Goal: Task Accomplishment & Management: Manage account settings

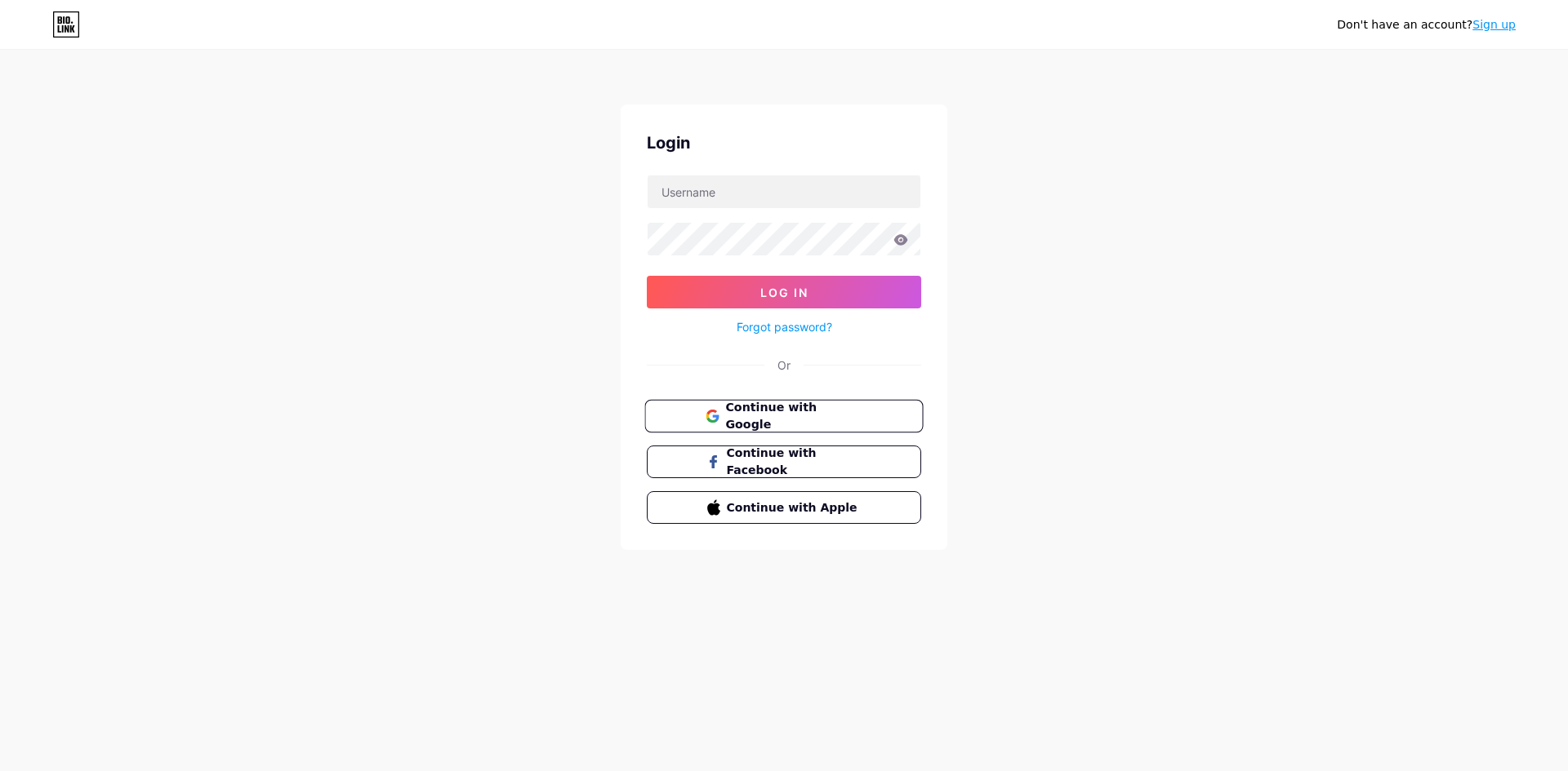
click at [759, 418] on span "Continue with Google" at bounding box center [793, 417] width 137 height 35
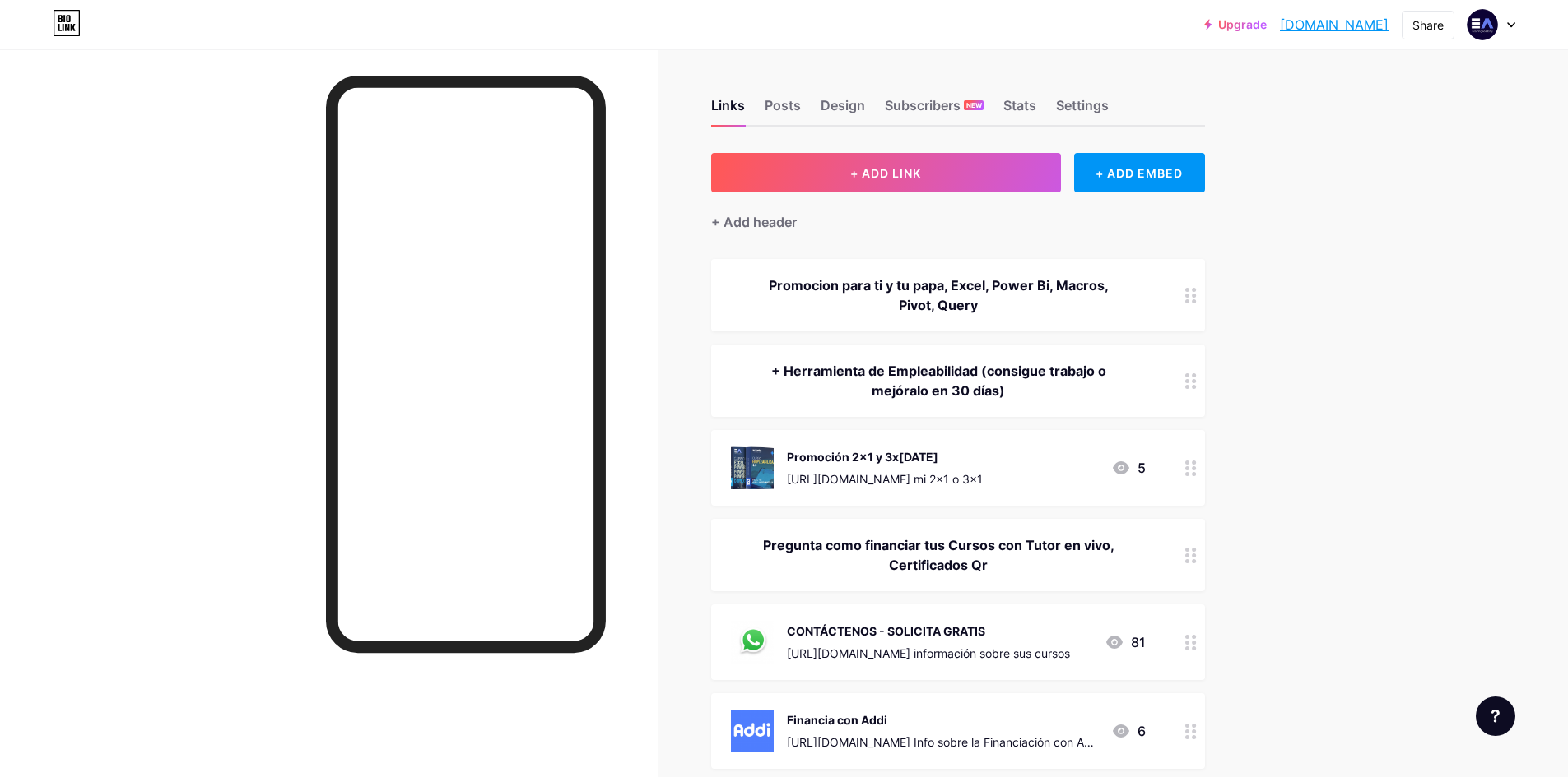
click at [882, 453] on div "Promoción 2x1 y 3x1 Julio 2025" at bounding box center [885, 457] width 196 height 17
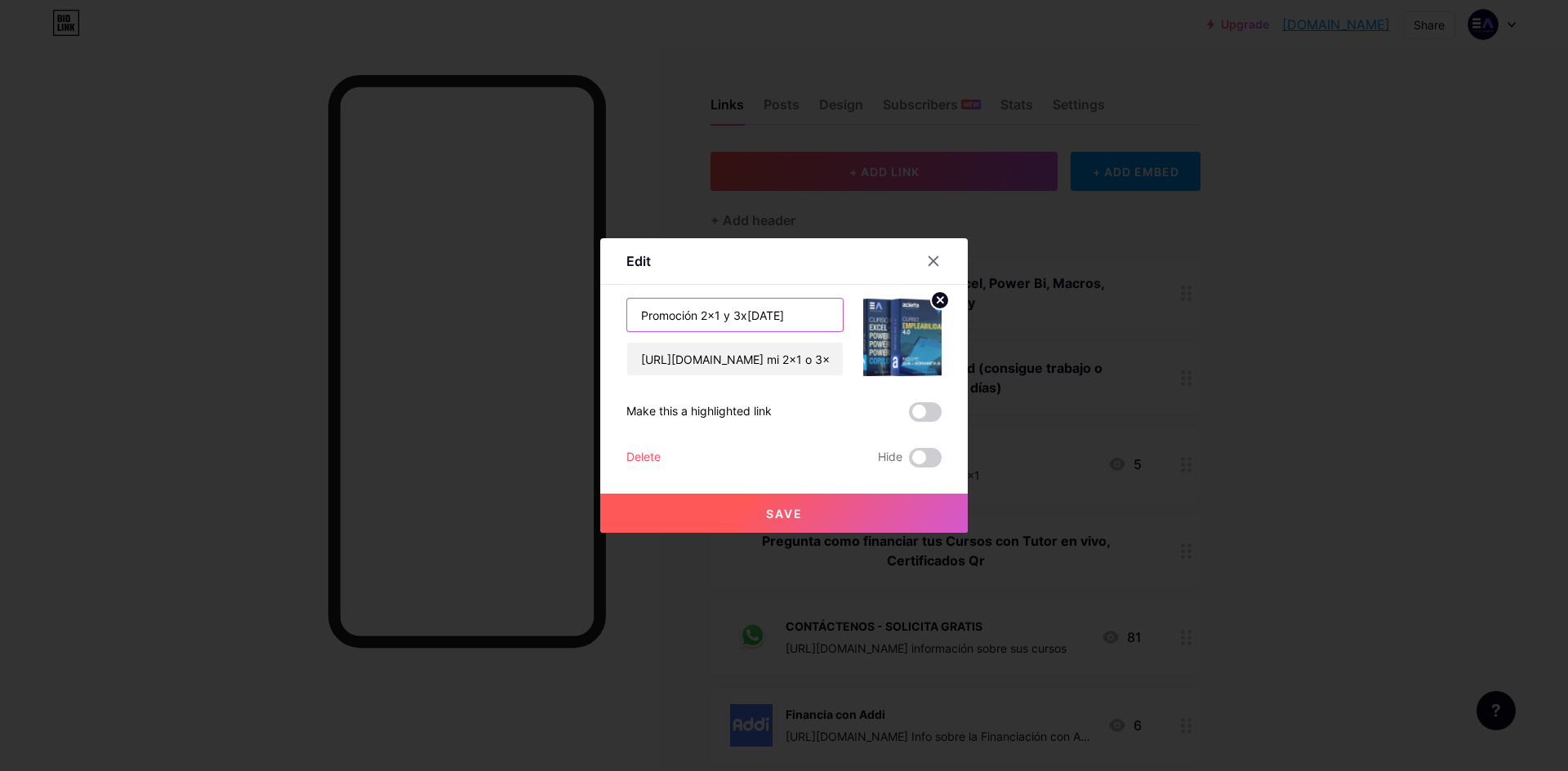
drag, startPoint x: 753, startPoint y: 315, endPoint x: 778, endPoint y: 315, distance: 25.0
click at [778, 315] on input "Promoción 2x1 y 3x1 Julio 2025" at bounding box center [734, 315] width 216 height 33
type input "Promoción 2x1 y 3x1 Agosto 2025"
click at [807, 500] on button "Save" at bounding box center [784, 514] width 368 height 40
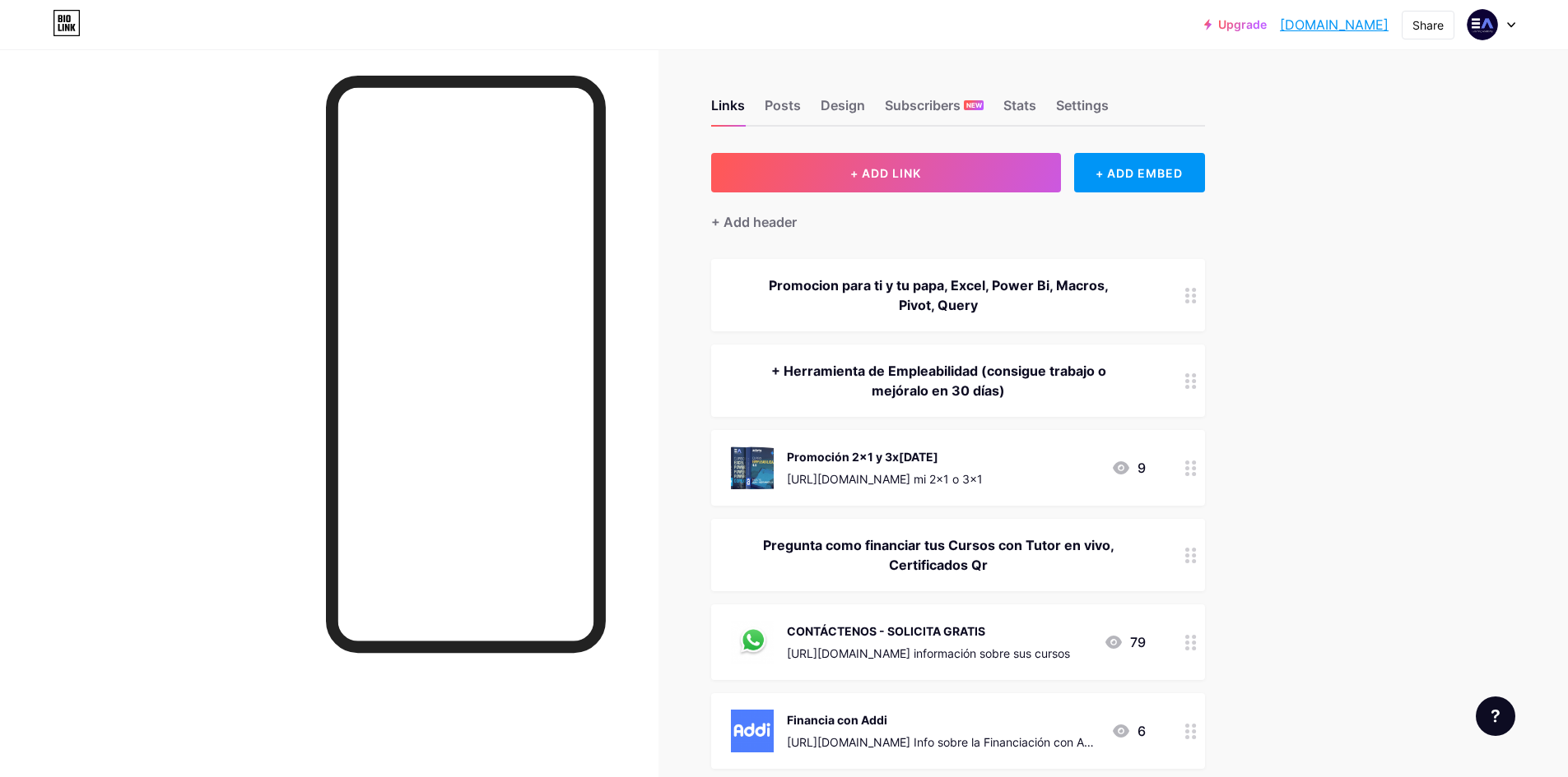
click at [999, 291] on div "Promocion para ti y tu papa, Excel, Power Bi, Macros, Pivot, Query" at bounding box center [938, 295] width 415 height 40
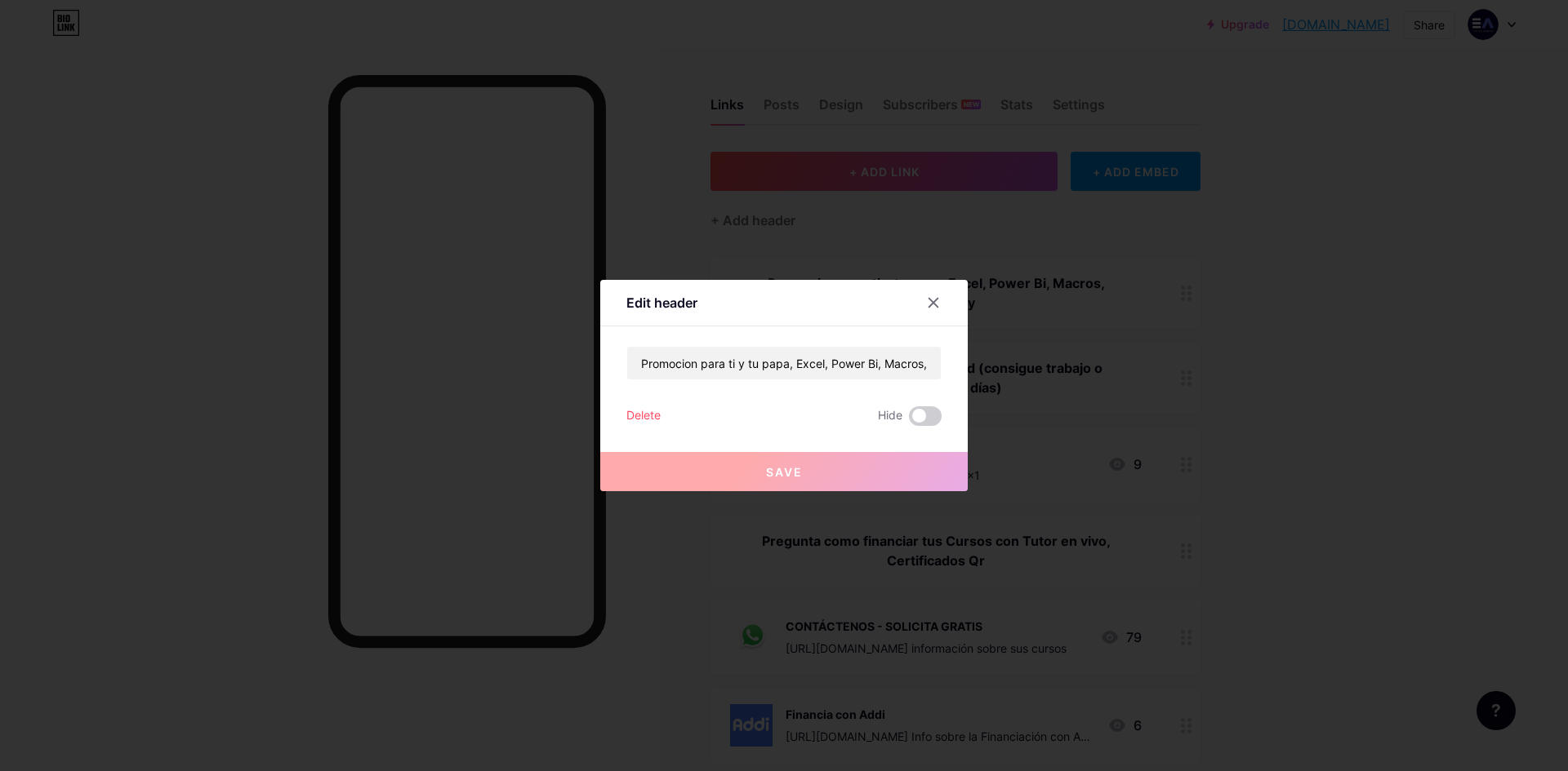
click at [912, 405] on div "Promocion para ti y tu papa, Excel, Power Bi, Macros, Pivot, Query Delete Hide …" at bounding box center [784, 386] width 315 height 80
click at [929, 420] on span at bounding box center [925, 416] width 33 height 20
click at [909, 420] on input "checkbox" at bounding box center [909, 420] width 0 height 0
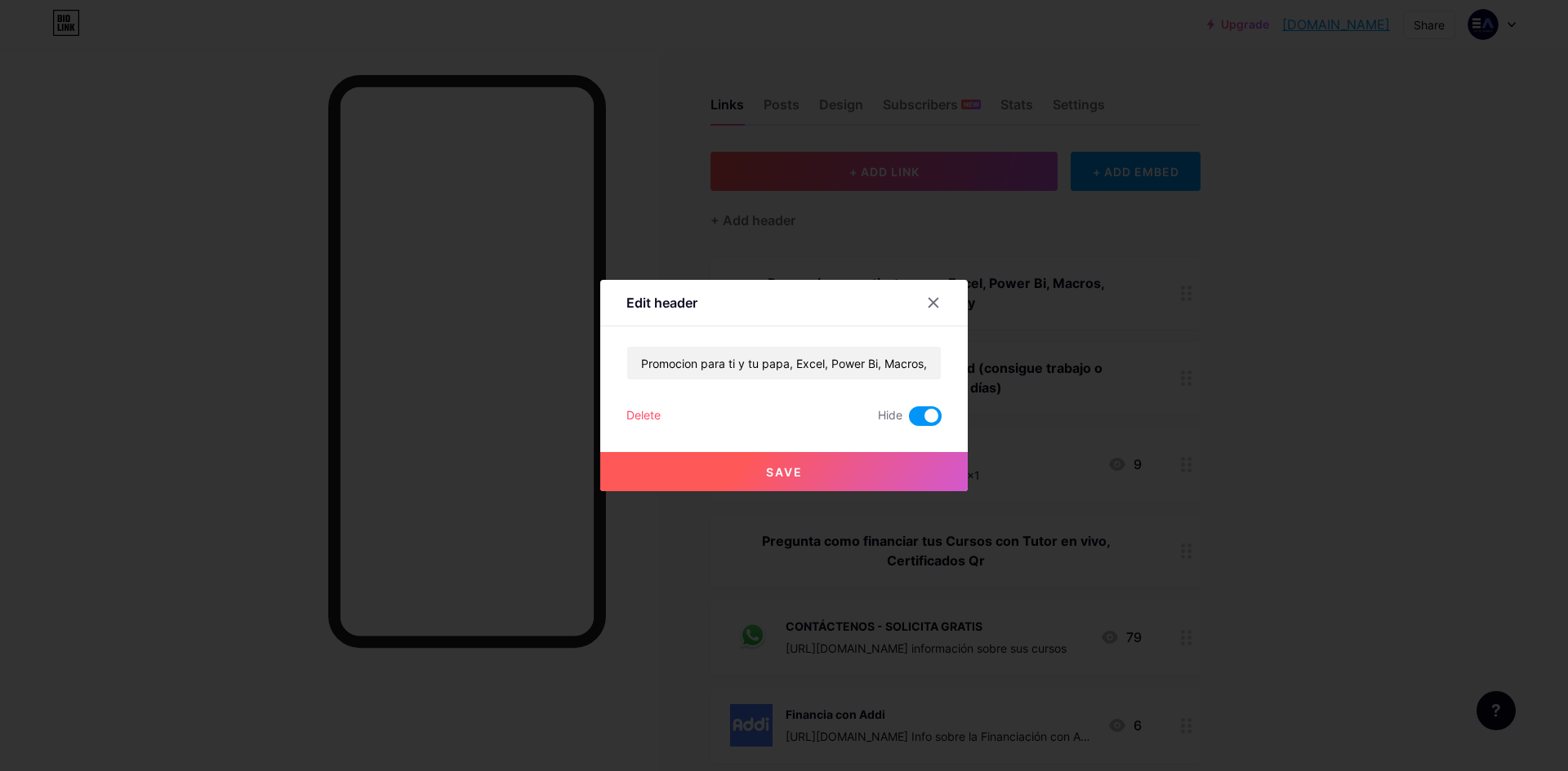
click at [821, 469] on button "Save" at bounding box center [784, 472] width 368 height 40
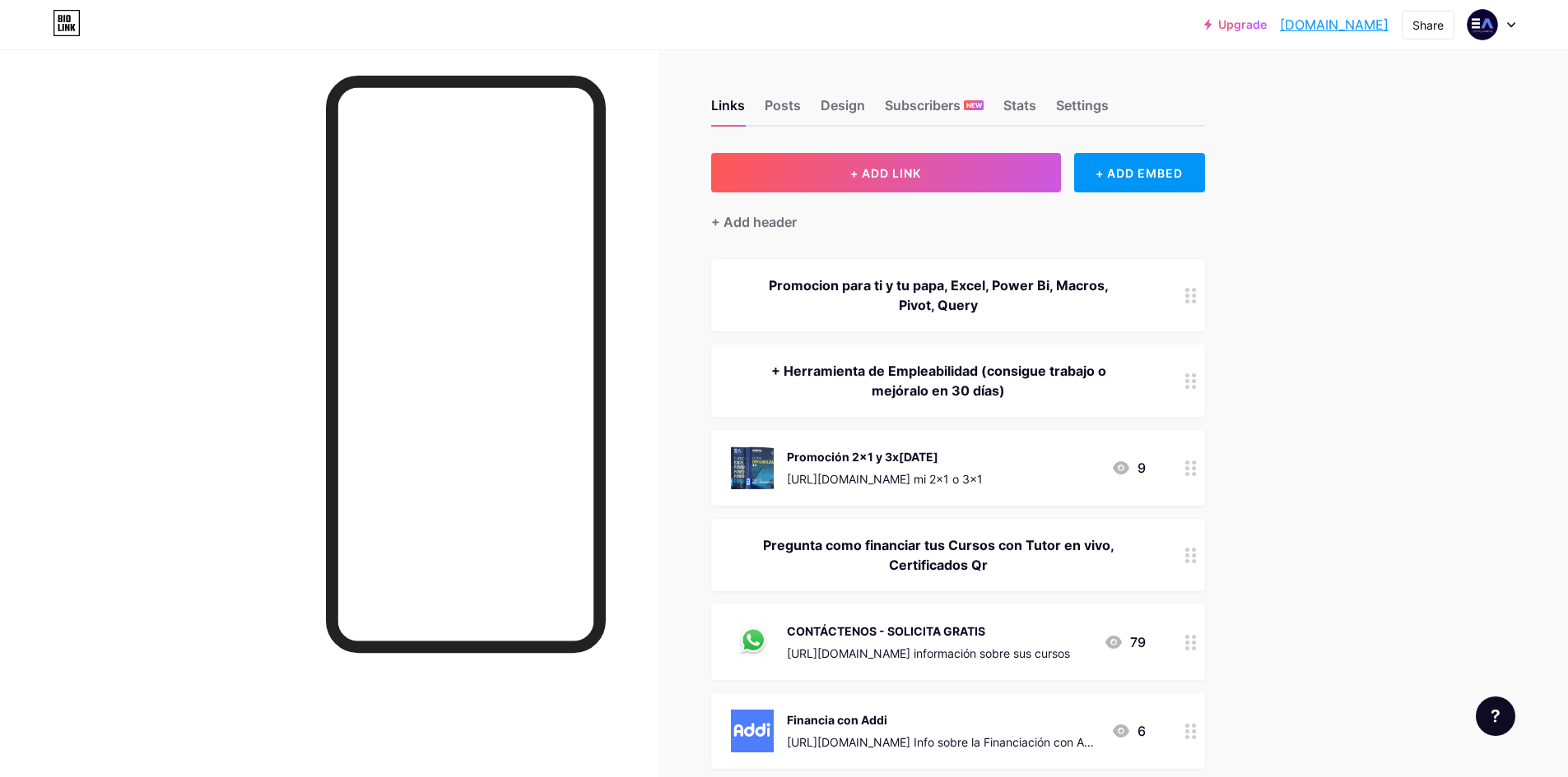
click at [1031, 310] on div "Promocion para ti y tu papa, Excel, Power Bi, Macros, Pivot, Query" at bounding box center [938, 295] width 415 height 40
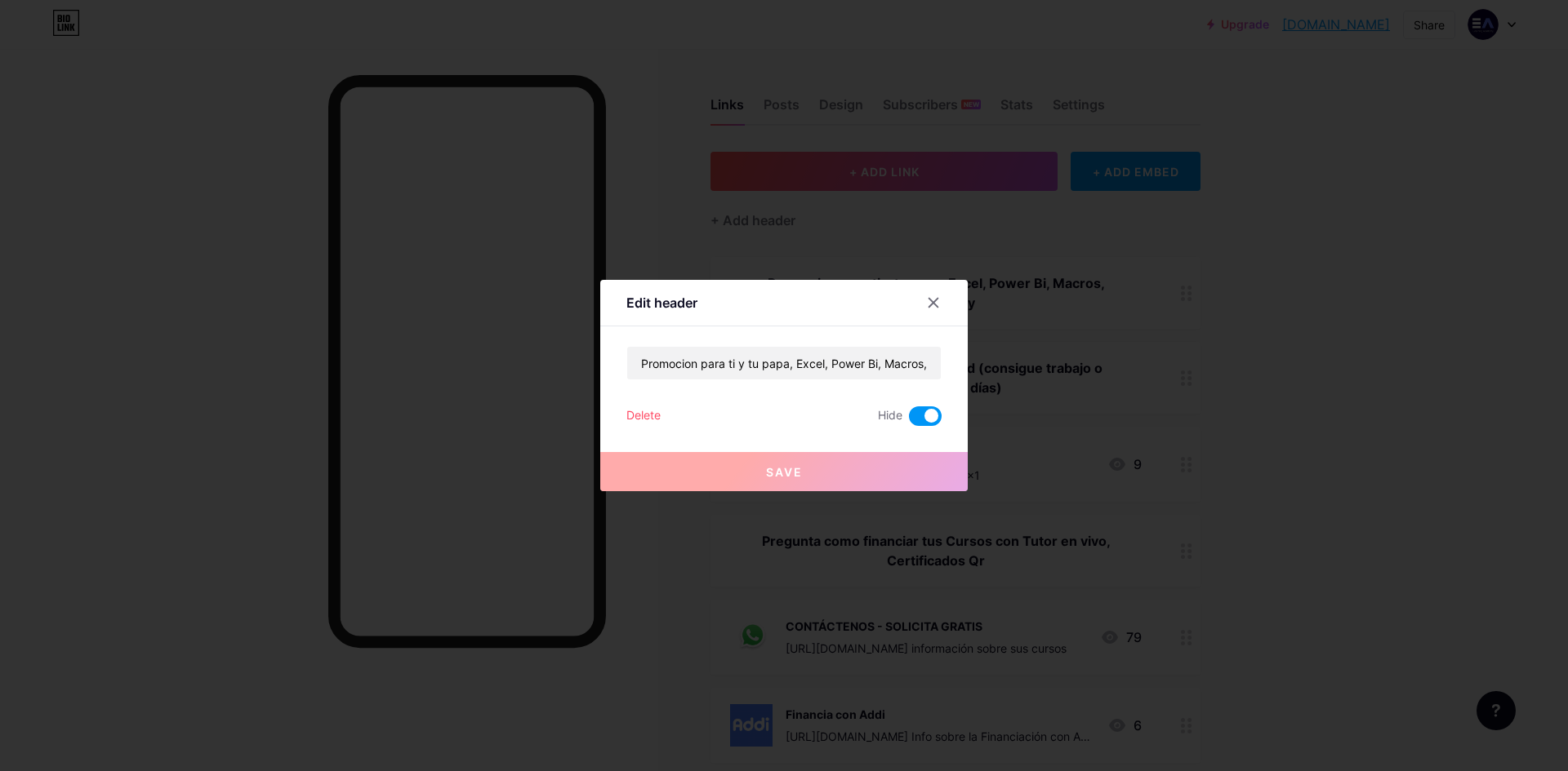
click at [912, 419] on span at bounding box center [925, 416] width 33 height 20
click at [909, 420] on input "checkbox" at bounding box center [909, 420] width 0 height 0
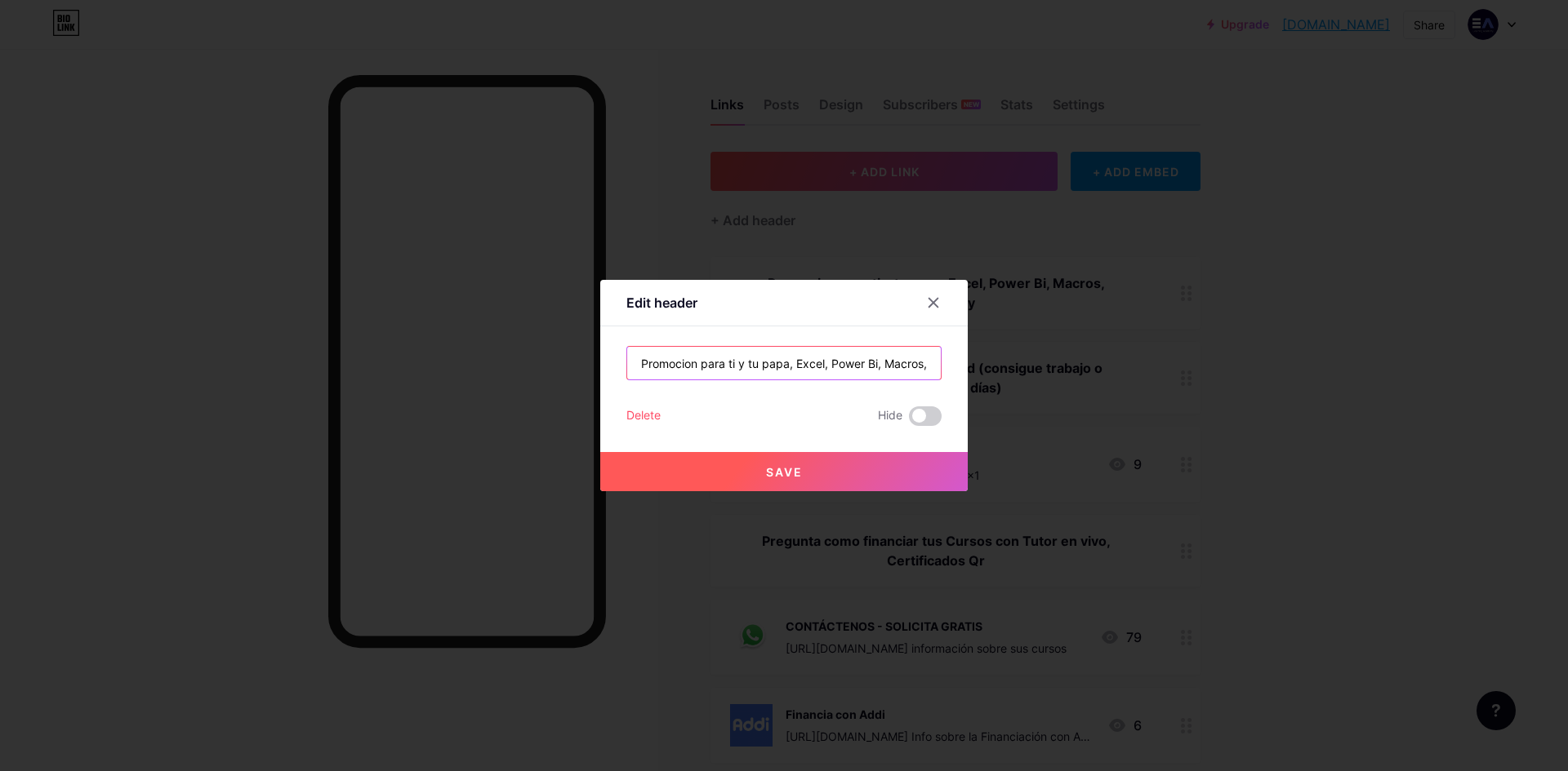
click at [784, 362] on input "Promocion para ti y tu papa, Excel, Power Bi, Macros, Pivot, Query" at bounding box center [784, 363] width 314 height 33
type input "Promocion para ti y un amigo, Excel, Power Bi, Macros, Pivot, Query"
click at [886, 466] on button "Save" at bounding box center [784, 472] width 368 height 40
